Goal: Task Accomplishment & Management: Manage account settings

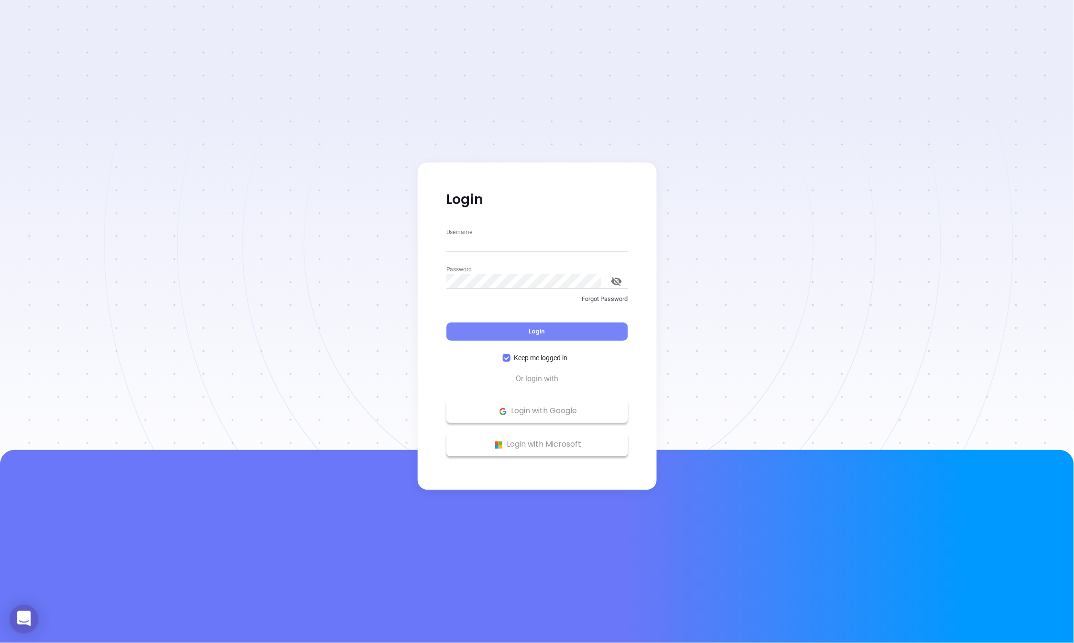
type input "megan@motiva.net"
click at [468, 333] on button "Login" at bounding box center [538, 332] width 182 height 18
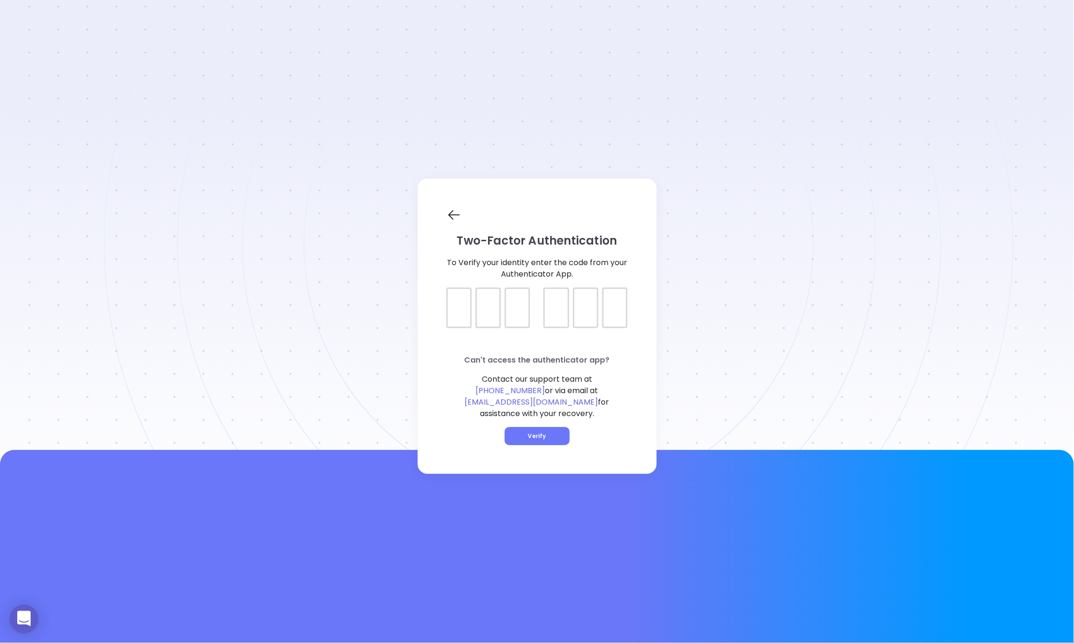
click at [460, 328] on div at bounding box center [459, 308] width 25 height 41
type input "822608"
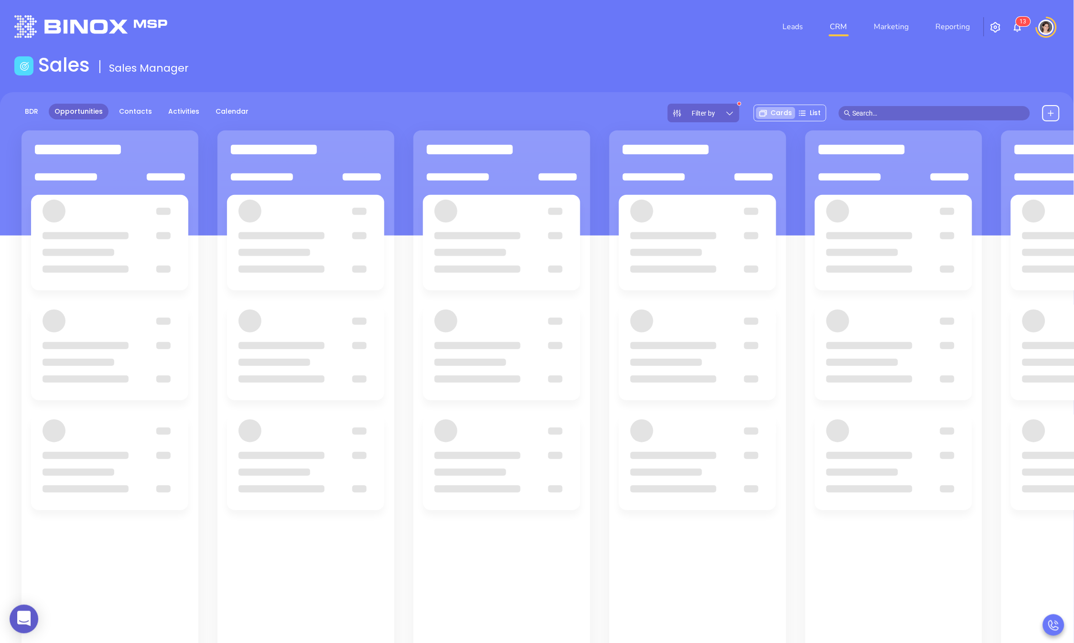
click at [902, 38] on nav "Leads CRM Marketing Reporting" at bounding box center [877, 27] width 215 height 34
click at [898, 31] on link "Marketing" at bounding box center [892, 26] width 43 height 19
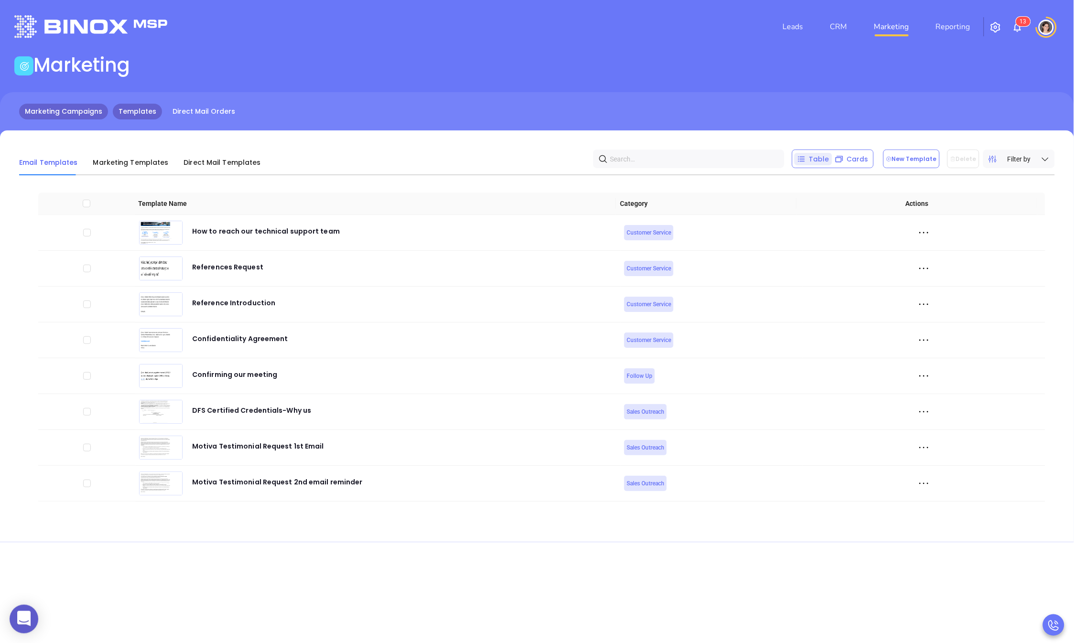
click at [55, 112] on link "Marketing Campaigns" at bounding box center [63, 112] width 89 height 16
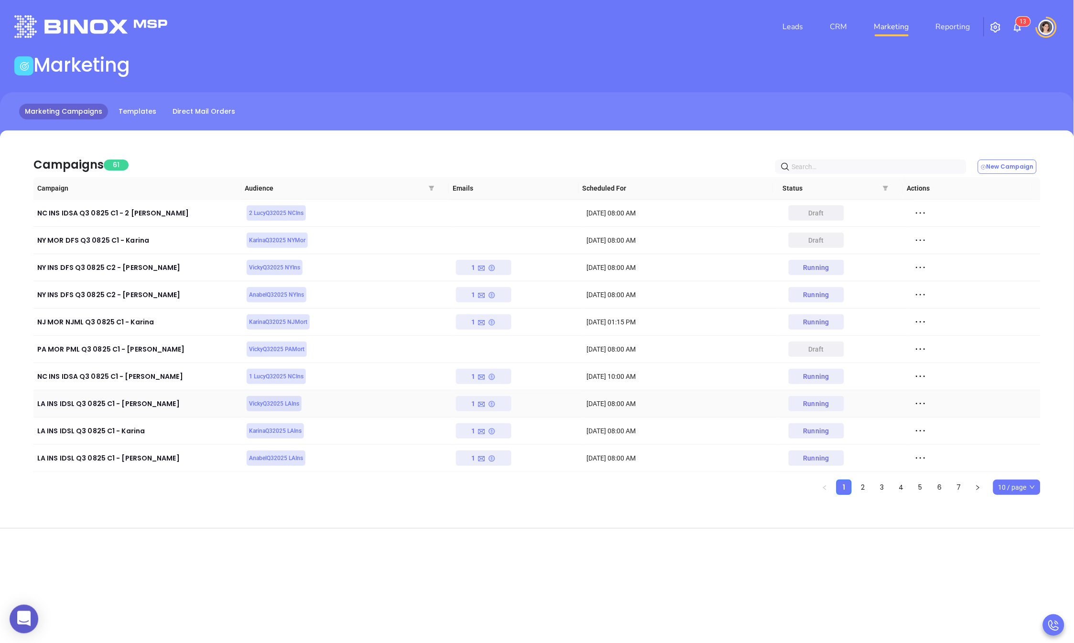
click at [916, 401] on icon at bounding box center [921, 404] width 14 height 14
click at [931, 434] on div "View" at bounding box center [958, 439] width 87 height 11
click at [914, 265] on icon at bounding box center [921, 268] width 14 height 14
click at [929, 301] on div "View" at bounding box center [958, 302] width 87 height 11
click at [919, 294] on icon at bounding box center [921, 295] width 14 height 14
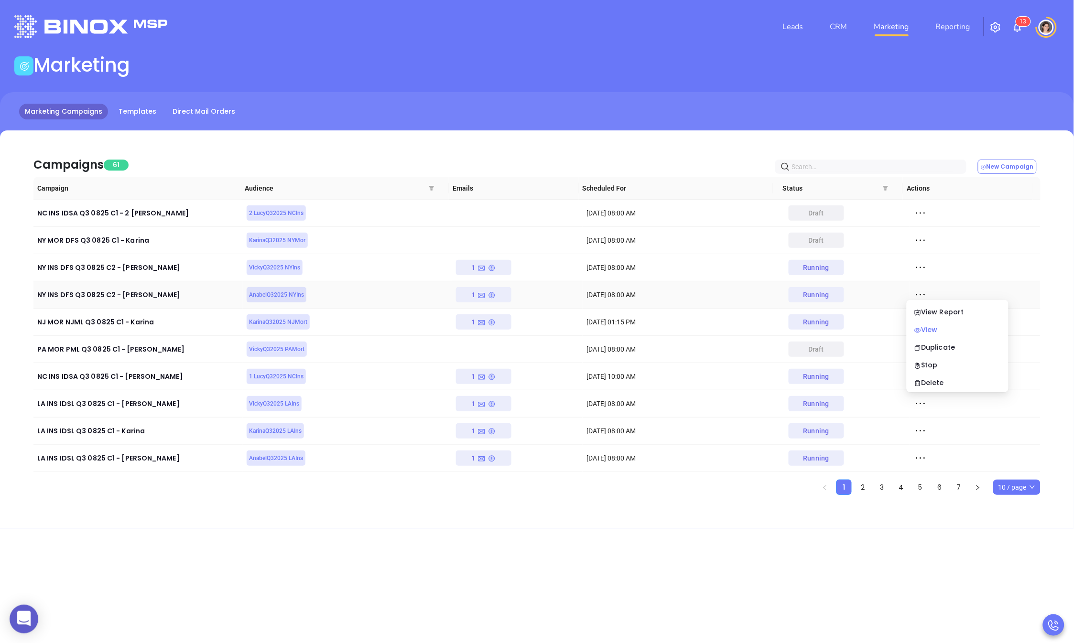
click at [922, 330] on div "View" at bounding box center [958, 330] width 87 height 11
click at [916, 403] on icon at bounding box center [921, 404] width 14 height 14
click at [921, 440] on div "View" at bounding box center [958, 439] width 87 height 11
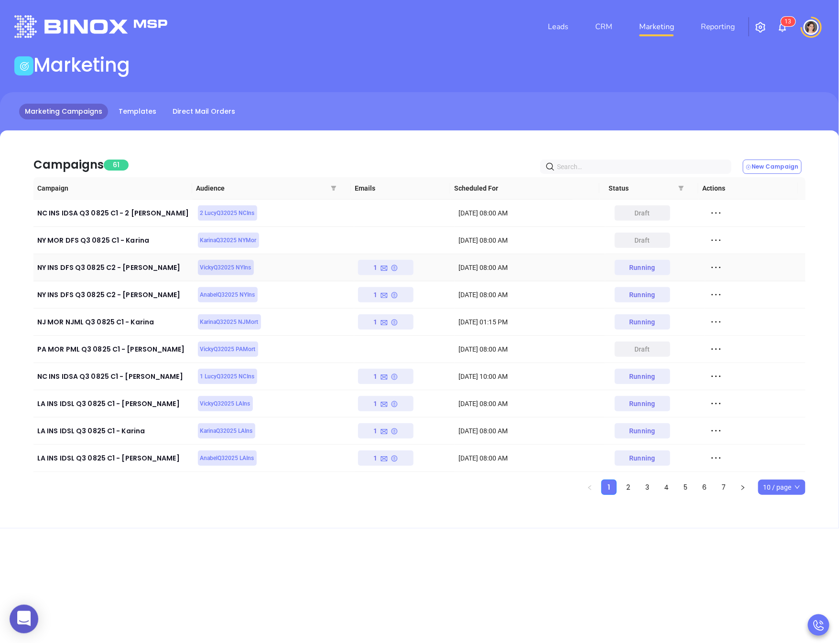
click at [709, 269] on icon at bounding box center [716, 268] width 14 height 14
click at [727, 306] on div "View" at bounding box center [753, 302] width 87 height 11
click at [716, 295] on icon at bounding box center [716, 295] width 14 height 14
click at [724, 330] on div "View" at bounding box center [753, 330] width 87 height 11
click at [621, 16] on nav "Leads CRM Marketing Reporting" at bounding box center [641, 27] width 215 height 34
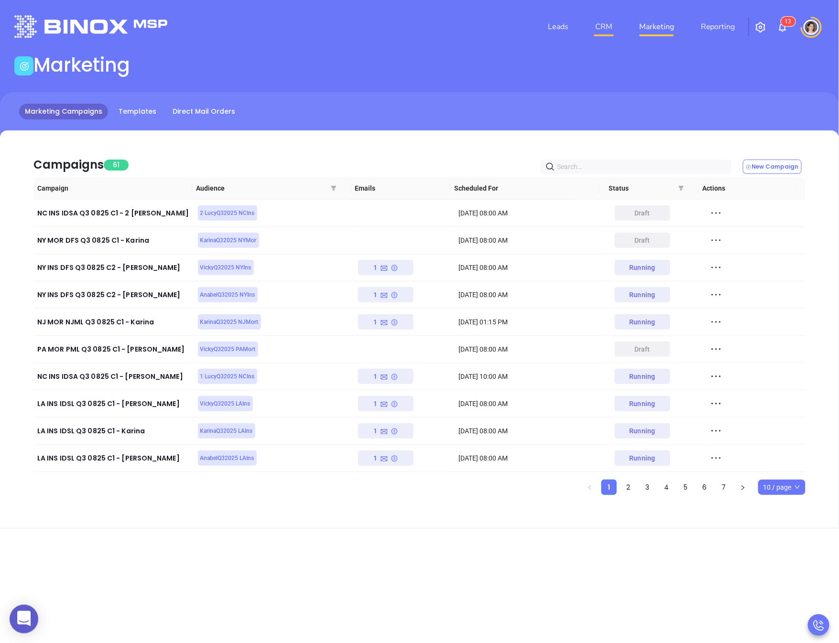
click at [603, 29] on link "CRM" at bounding box center [603, 26] width 25 height 19
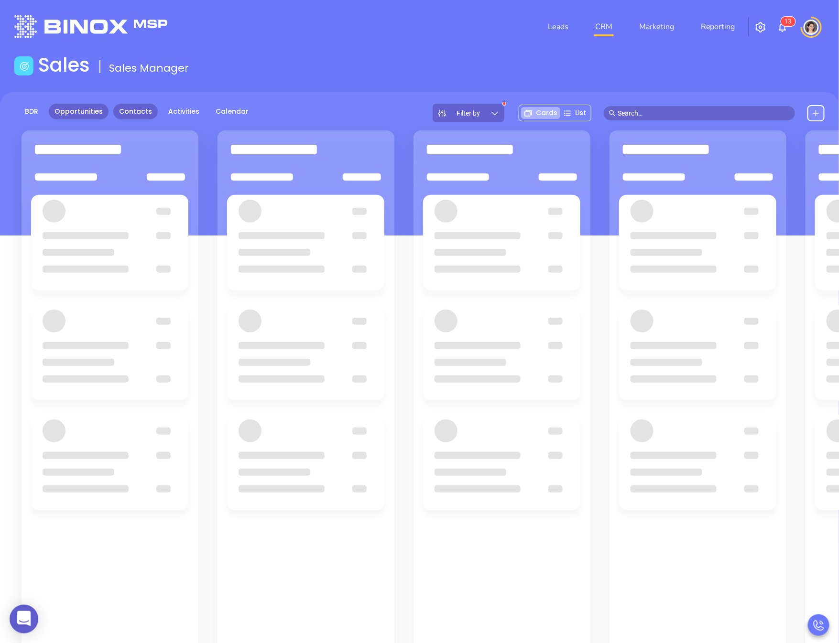
click at [123, 111] on link "Contacts" at bounding box center [135, 112] width 44 height 16
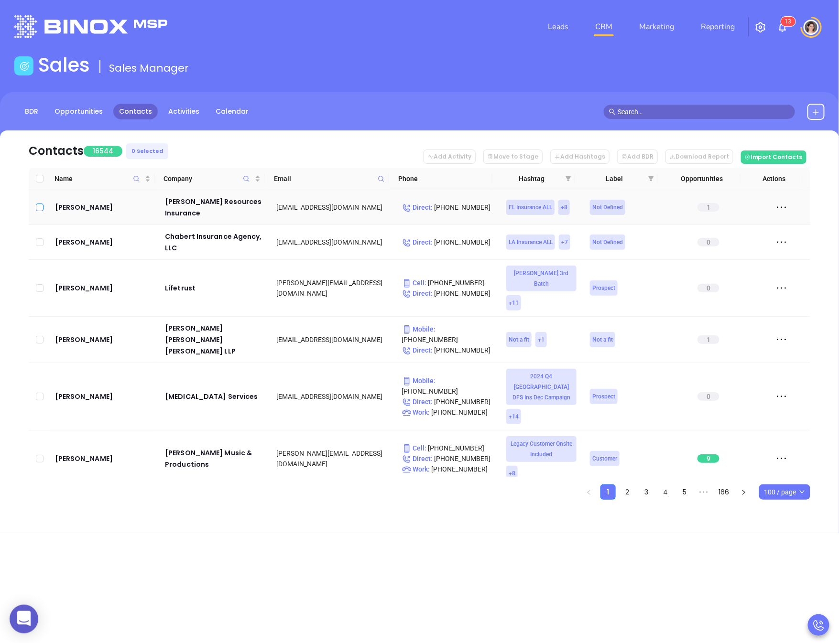
click at [40, 205] on input "checkbox" at bounding box center [40, 208] width 8 height 8
checkbox input "true"
click at [472, 161] on button "Add Activity" at bounding box center [450, 157] width 52 height 14
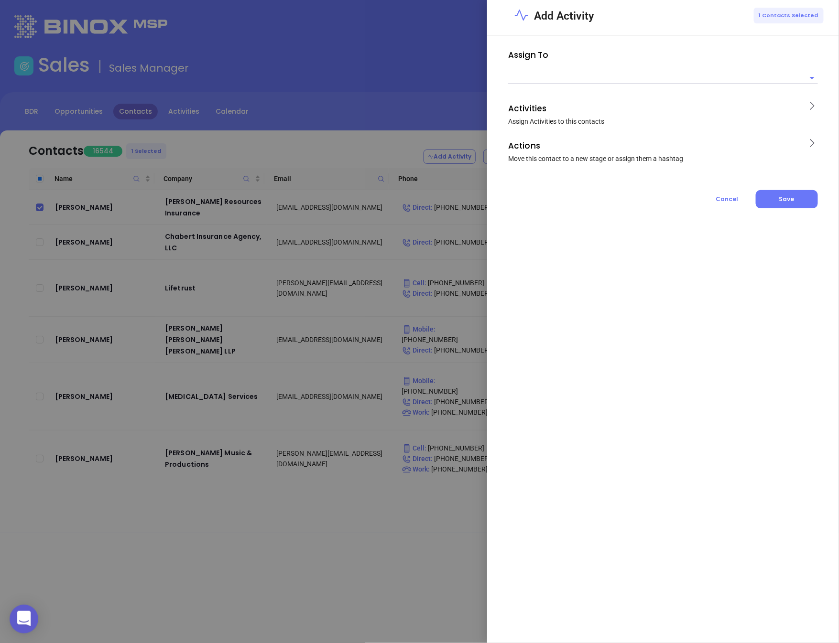
click at [613, 62] on p "Assign To" at bounding box center [663, 54] width 310 height 15
click at [613, 80] on input "text" at bounding box center [655, 78] width 295 height 12
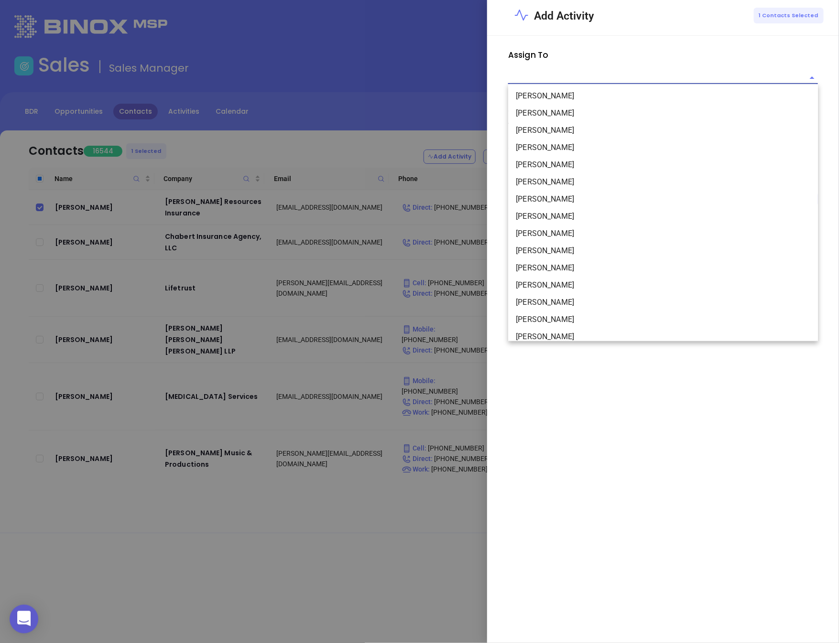
click at [584, 109] on li "Anabell Dominguez" at bounding box center [663, 113] width 310 height 17
type input "Anabell Dominguez"
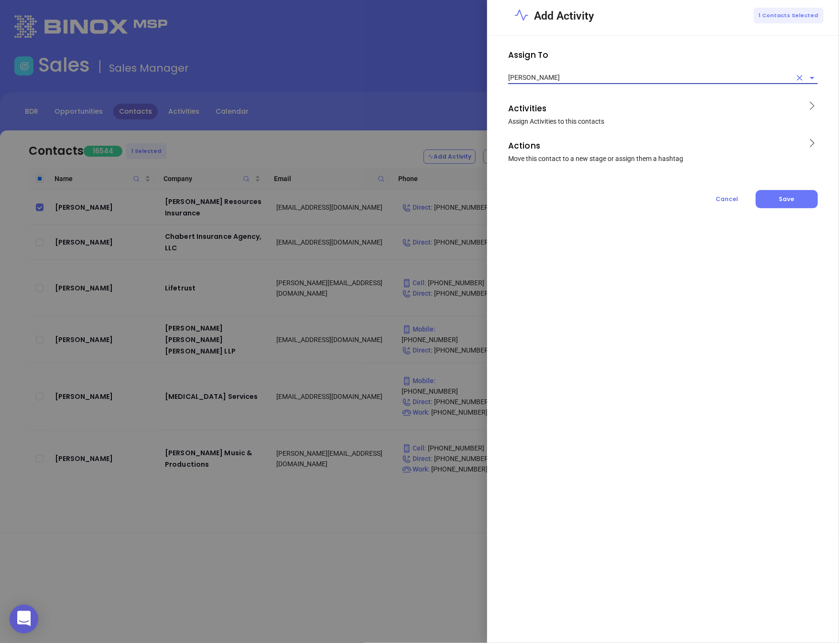
click at [563, 120] on span "Assign Activities to this contacts" at bounding box center [556, 122] width 96 height 8
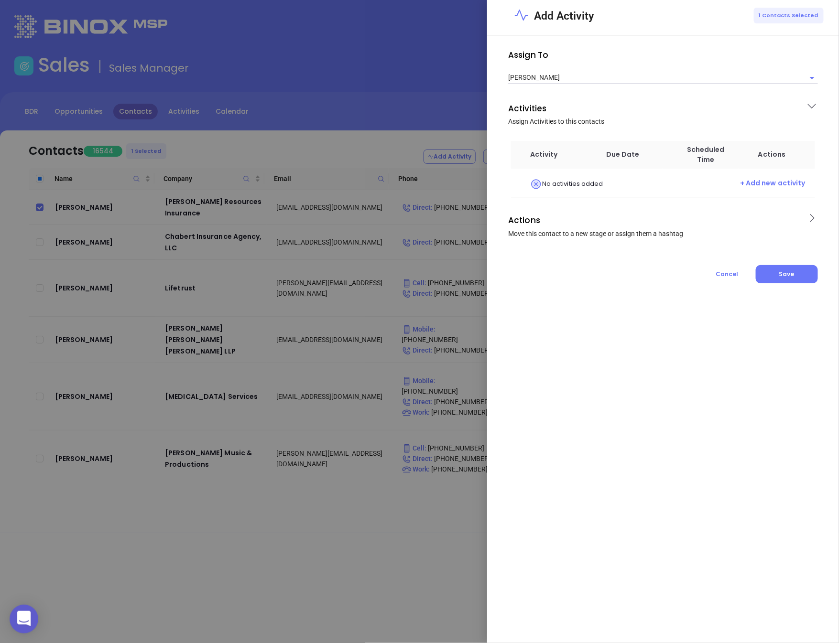
click at [458, 115] on div at bounding box center [419, 321] width 839 height 643
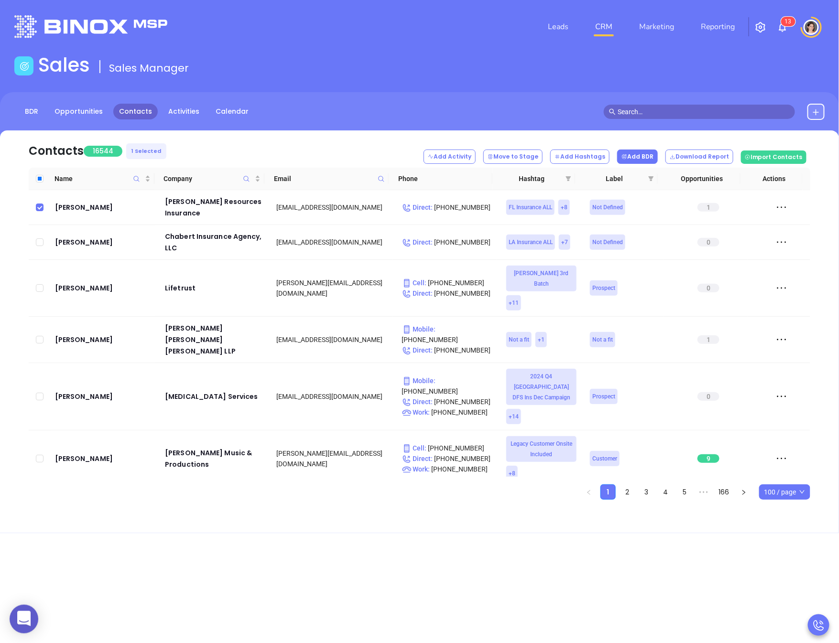
click at [654, 161] on button "Add BDR" at bounding box center [637, 157] width 41 height 14
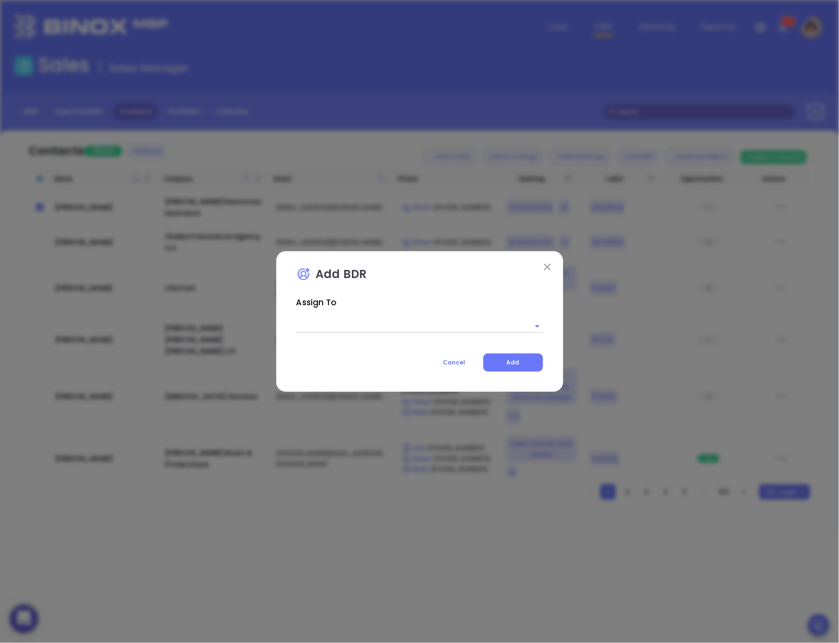
click at [547, 267] on img at bounding box center [547, 267] width 7 height 7
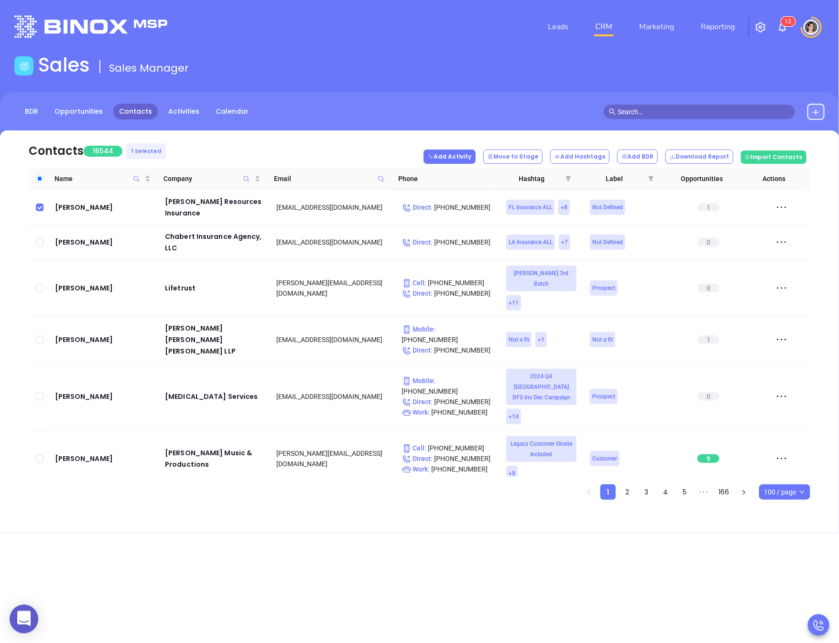
click at [458, 163] on button "Add Activity" at bounding box center [450, 157] width 52 height 14
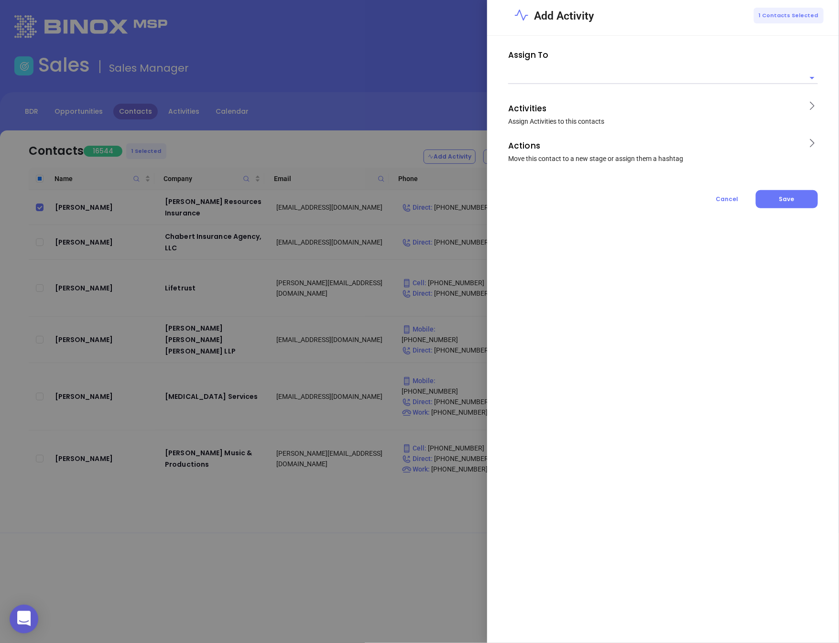
click at [599, 72] on div at bounding box center [663, 77] width 310 height 14
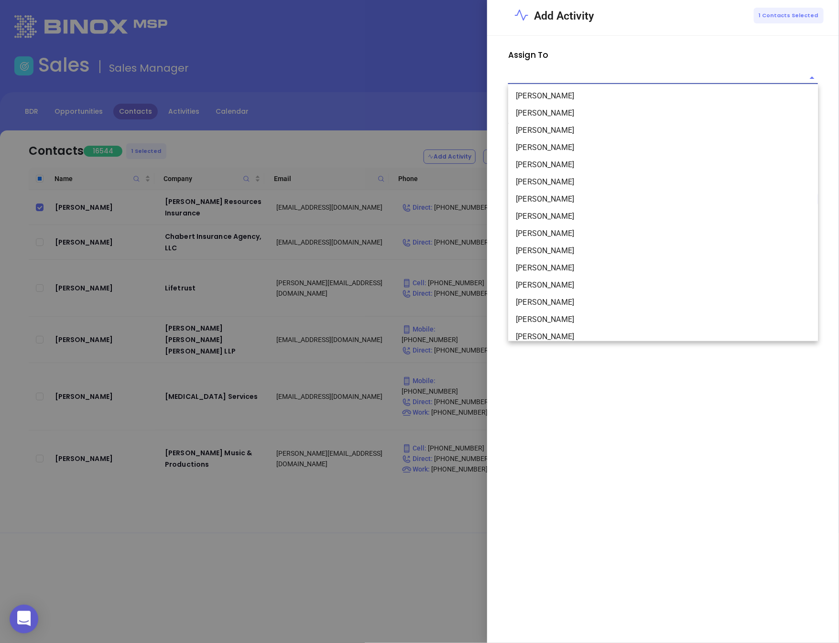
click at [583, 77] on input "text" at bounding box center [655, 78] width 295 height 12
click at [578, 98] on li "Alejandra Lara" at bounding box center [663, 96] width 310 height 17
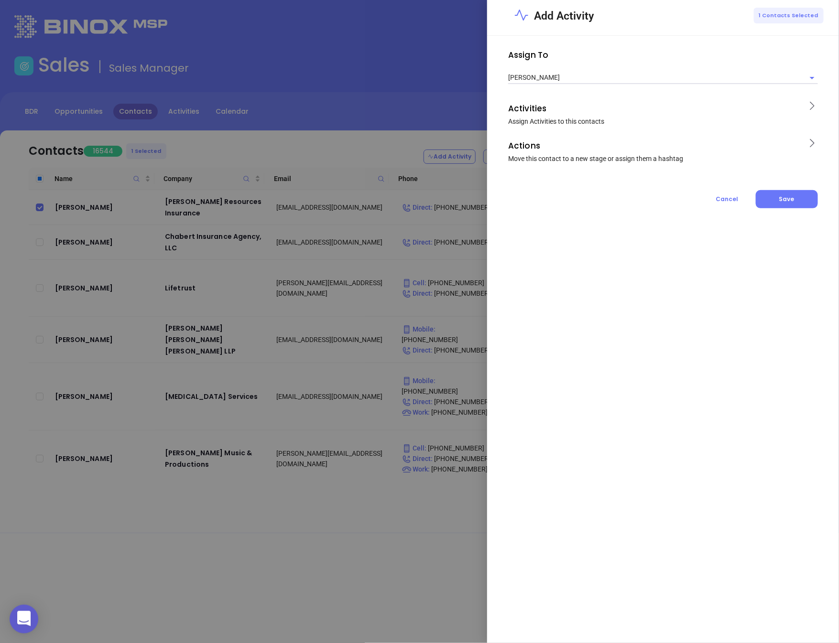
click at [568, 118] on span "Assign Activities to this contacts" at bounding box center [556, 122] width 96 height 8
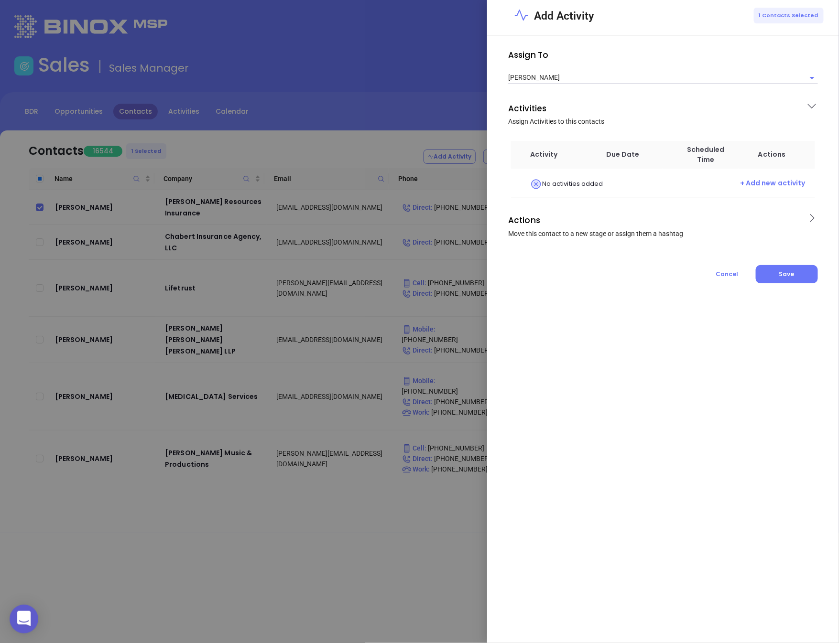
click at [586, 221] on p "Actions" at bounding box center [654, 220] width 292 height 15
click at [561, 81] on input "Alejandra Lara" at bounding box center [649, 78] width 283 height 12
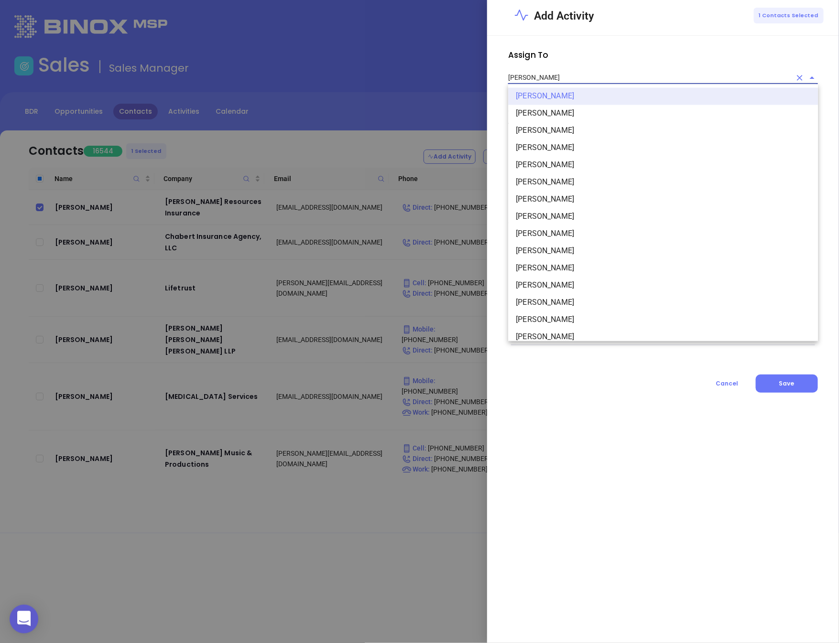
click at [554, 114] on li "Anabell Dominguez" at bounding box center [663, 113] width 310 height 17
type input "Anabell Dominguez"
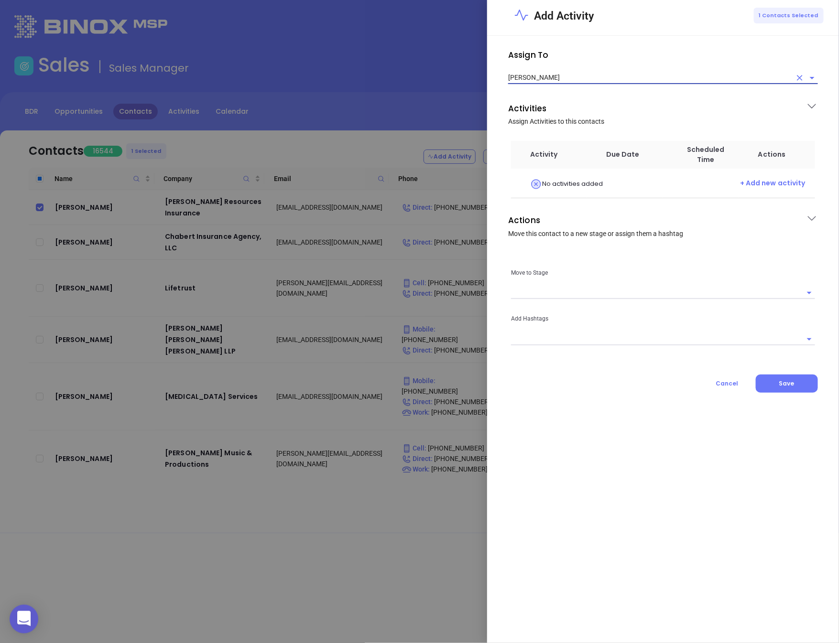
click at [424, 97] on div at bounding box center [419, 321] width 839 height 643
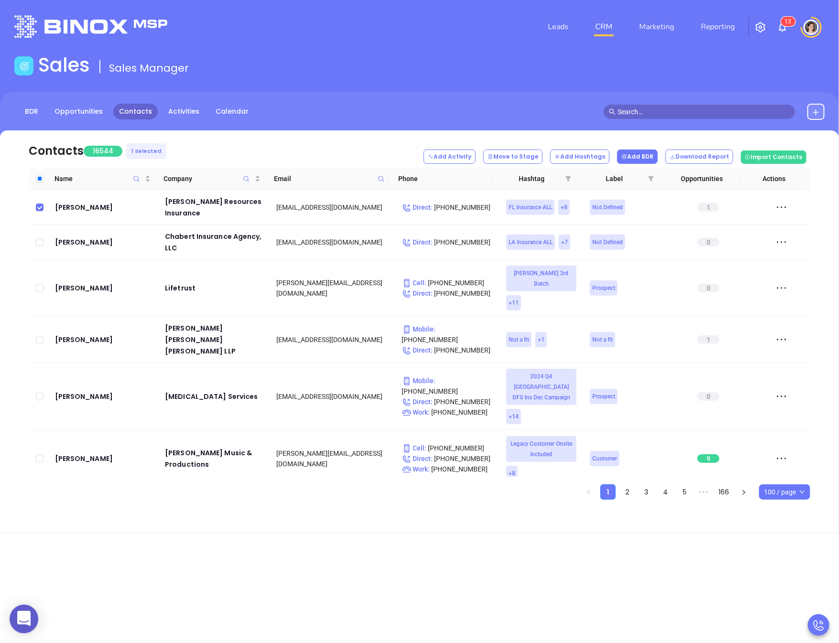
click at [656, 158] on button "Add BDR" at bounding box center [637, 157] width 41 height 14
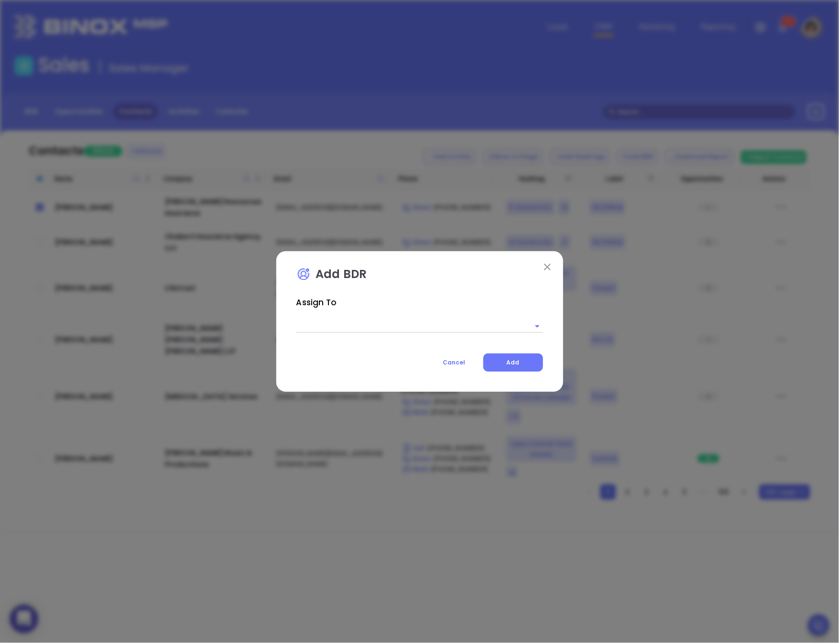
click at [545, 267] on img at bounding box center [547, 267] width 7 height 7
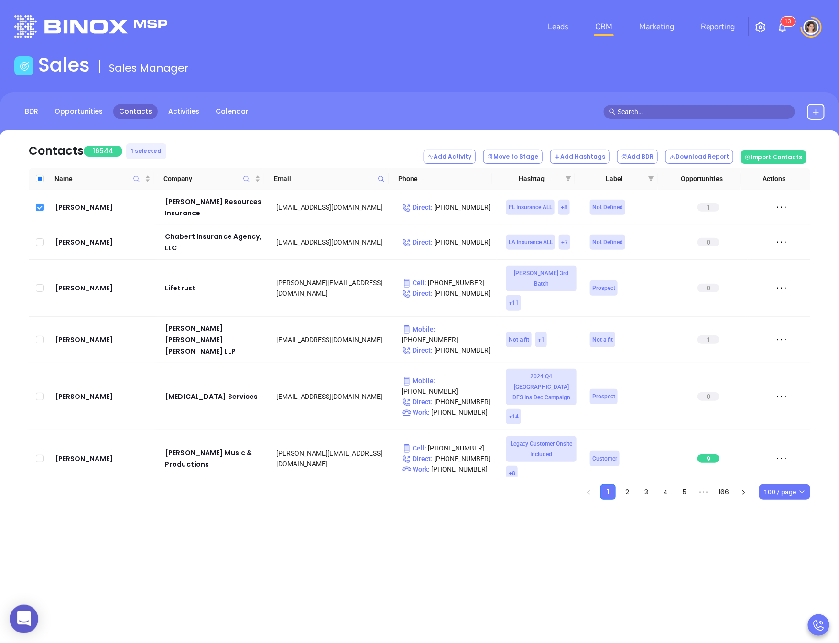
click at [40, 207] on input "checkbox" at bounding box center [40, 208] width 8 height 8
click at [289, 163] on nav "Contacts 16544 0 Selected Add Activity Move to Stage Add Hashtags Add BDR Downl…" at bounding box center [420, 149] width 782 height 37
click at [38, 205] on input "checkbox" at bounding box center [40, 208] width 8 height 8
checkbox input "true"
click at [467, 158] on button "Add Activity" at bounding box center [450, 157] width 52 height 14
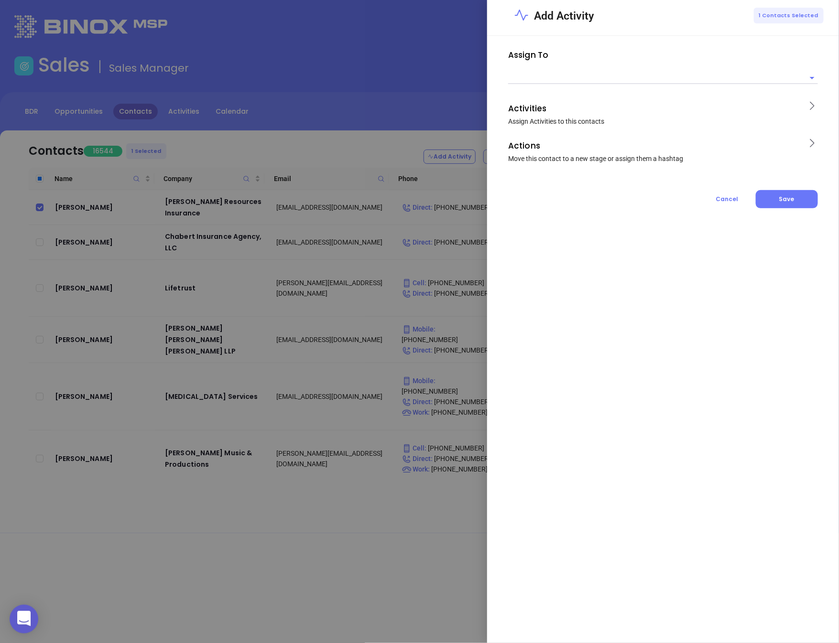
click at [572, 74] on input "text" at bounding box center [655, 78] width 295 height 12
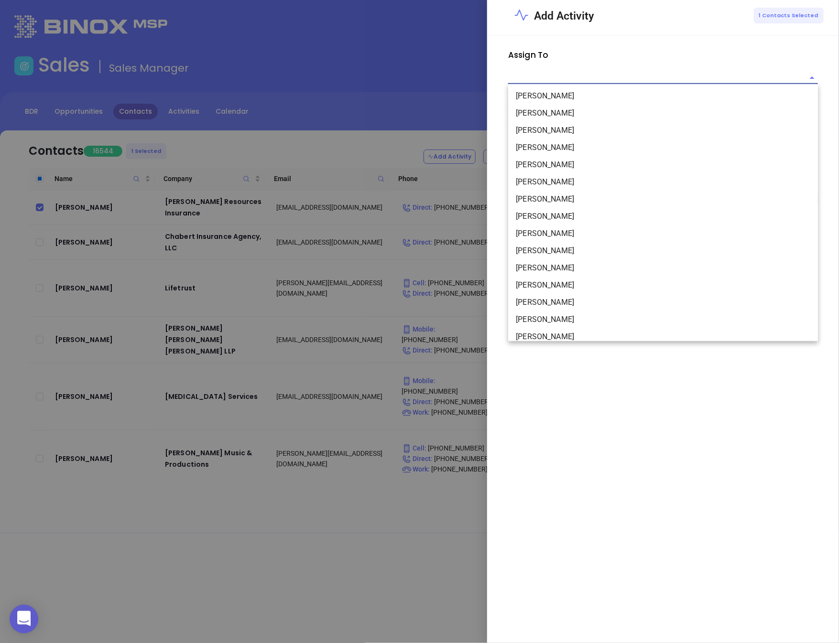
click at [549, 113] on li "Anabell Dominguez" at bounding box center [663, 113] width 310 height 17
type input "Anabell Dominguez"
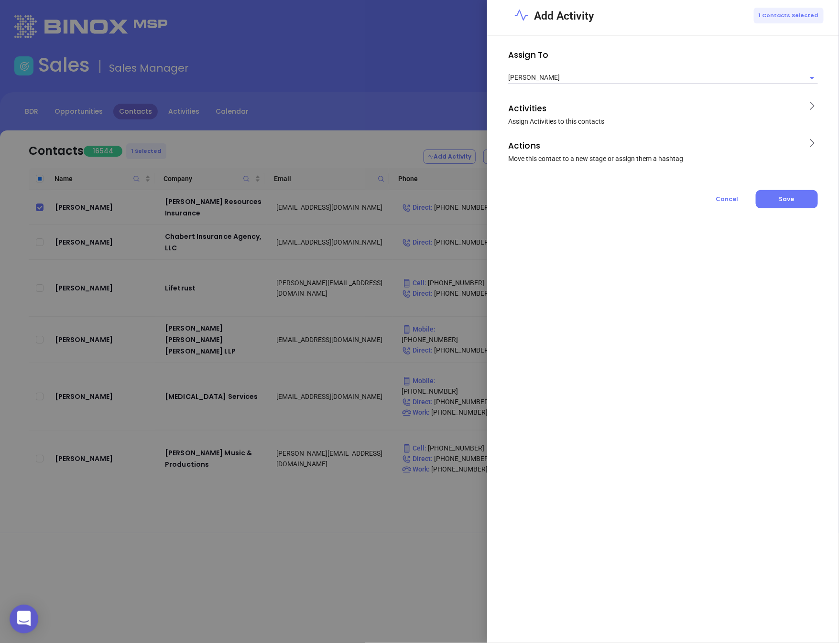
click at [583, 115] on p "Activities" at bounding box center [654, 108] width 292 height 15
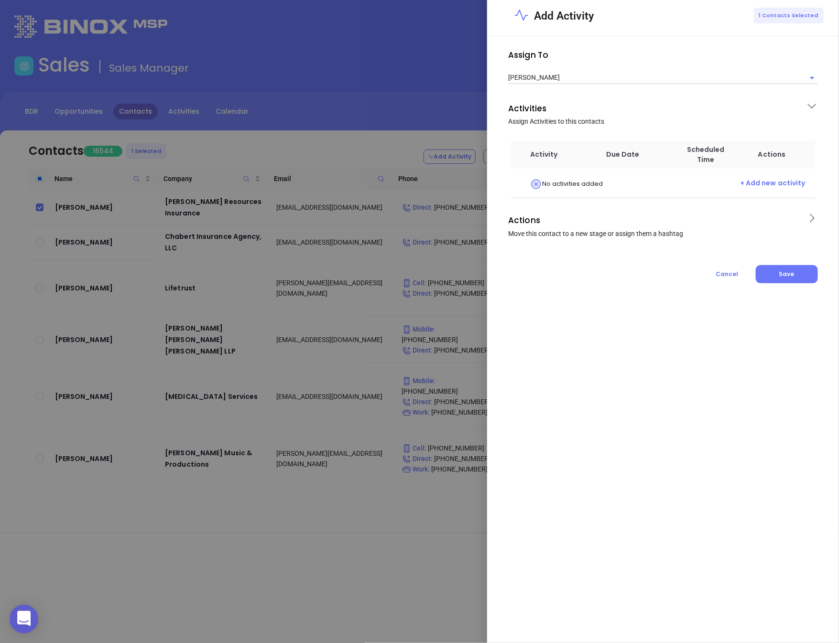
click at [571, 224] on p "Actions" at bounding box center [654, 220] width 292 height 15
click at [541, 293] on input "text" at bounding box center [656, 293] width 290 height 12
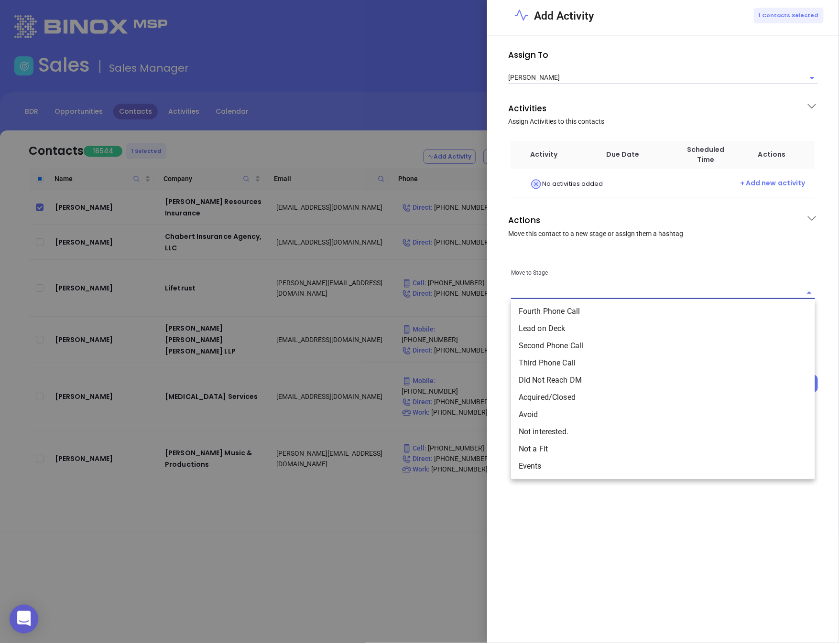
click at [542, 330] on li "Lead on Deck" at bounding box center [663, 329] width 304 height 17
type input "Lead on Deck"
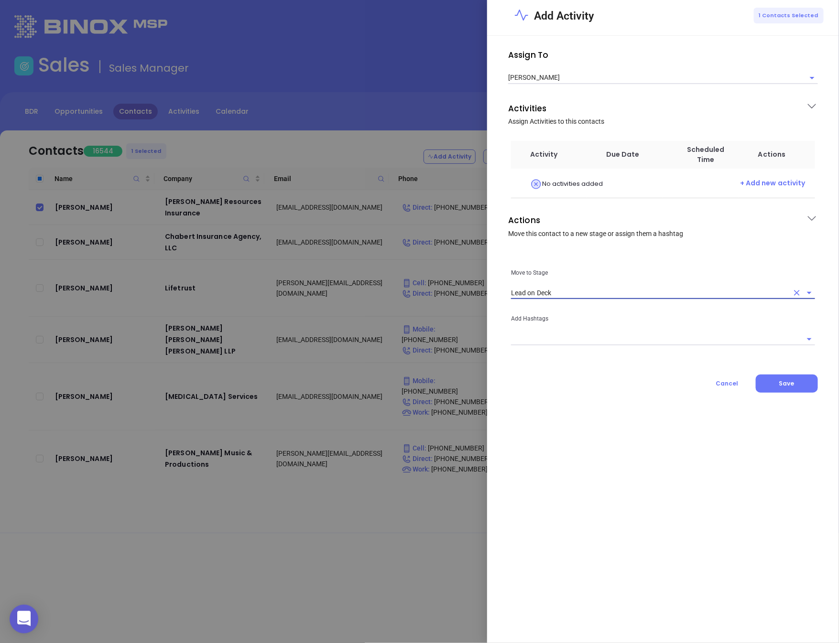
click at [553, 344] on input "text" at bounding box center [656, 339] width 290 height 12
click at [588, 249] on div "Move to Stage Lead on Deck Add Hashtags" at bounding box center [663, 299] width 325 height 109
click at [764, 183] on span "+ Add new activity" at bounding box center [772, 184] width 65 height 12
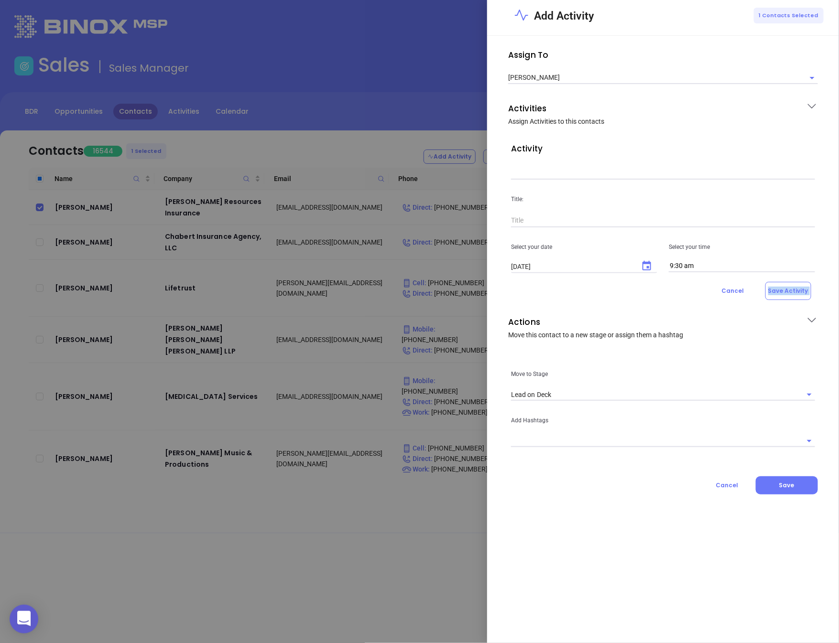
click at [497, 311] on div "Assign To Anabell Dominguez Activities Assign Activities to this contacts Activ…" at bounding box center [663, 340] width 352 height 608
click at [727, 477] on button "Cancel" at bounding box center [727, 486] width 58 height 18
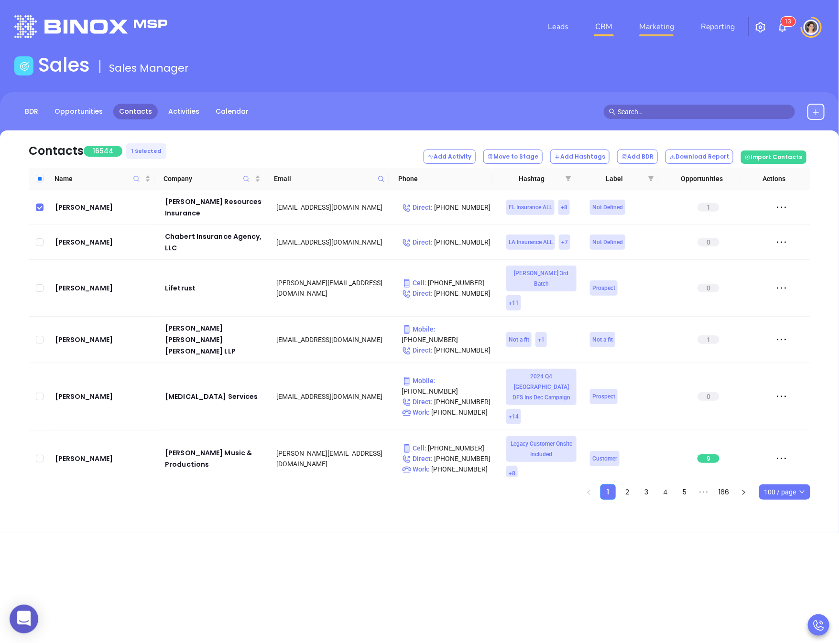
click at [667, 28] on link "Marketing" at bounding box center [656, 26] width 43 height 19
